Goal: Contribute content

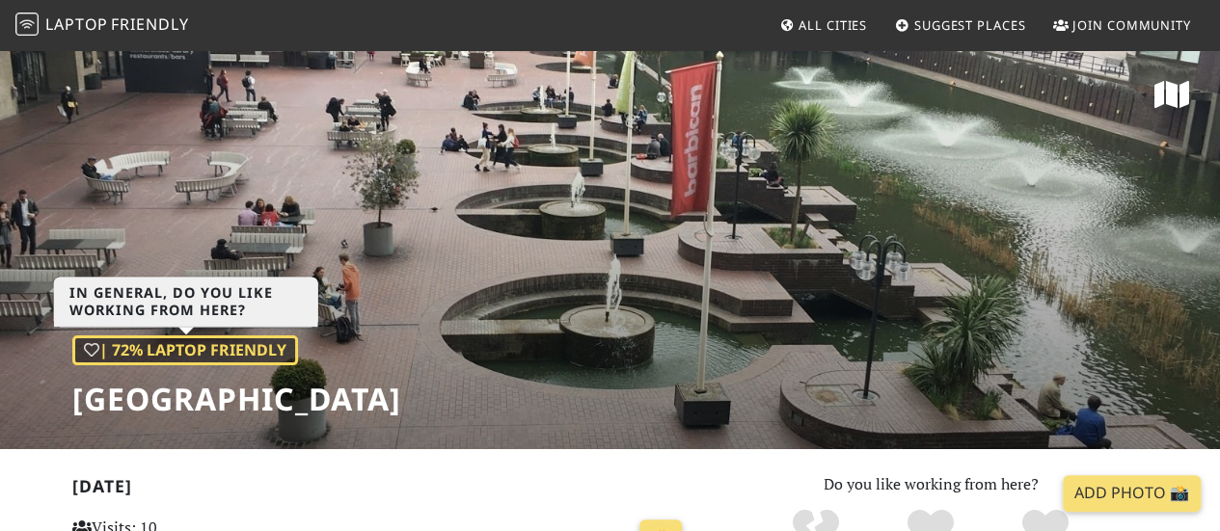
click at [214, 342] on div "| 72% Laptop Friendly" at bounding box center [185, 351] width 226 height 31
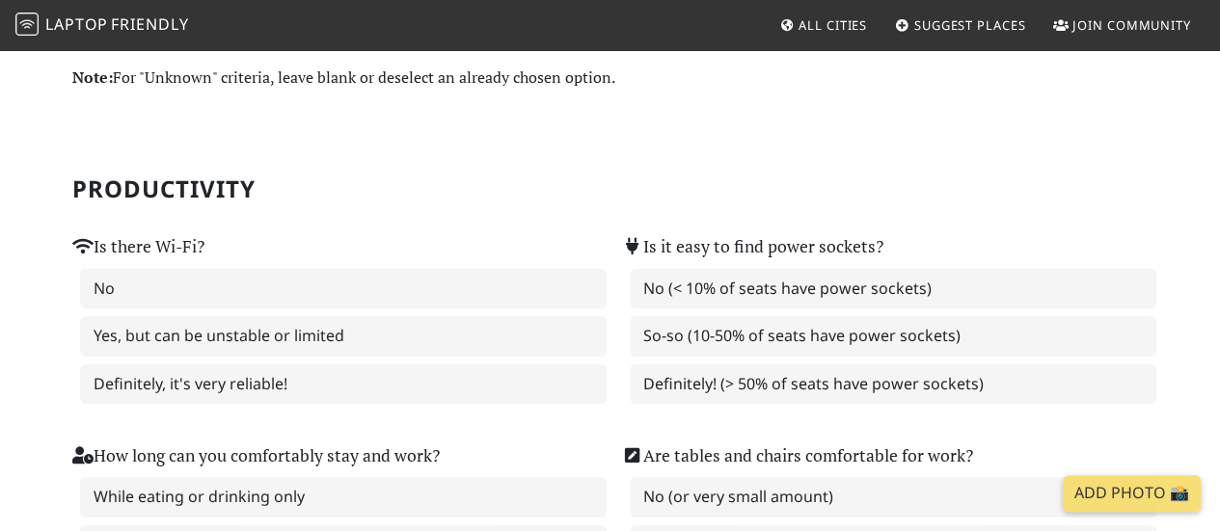
scroll to position [63, 0]
